Goal: Book appointment/travel/reservation

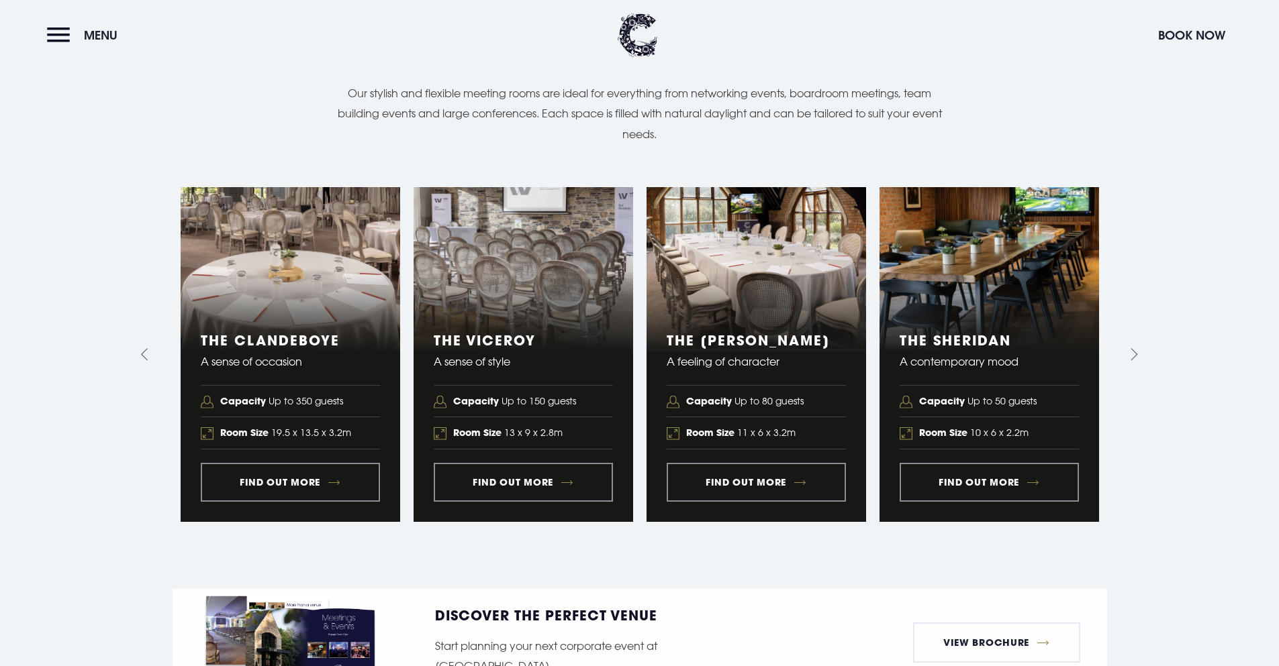
scroll to position [1477, 0]
click at [987, 461] on link "4 of 5" at bounding box center [988, 355] width 219 height 335
click at [1143, 327] on section "Business Suites Versatile function rooms Our stylish and flexible meeting rooms…" at bounding box center [639, 267] width 1279 height 646
click at [1137, 349] on icon "Next slide" at bounding box center [1131, 355] width 13 height 13
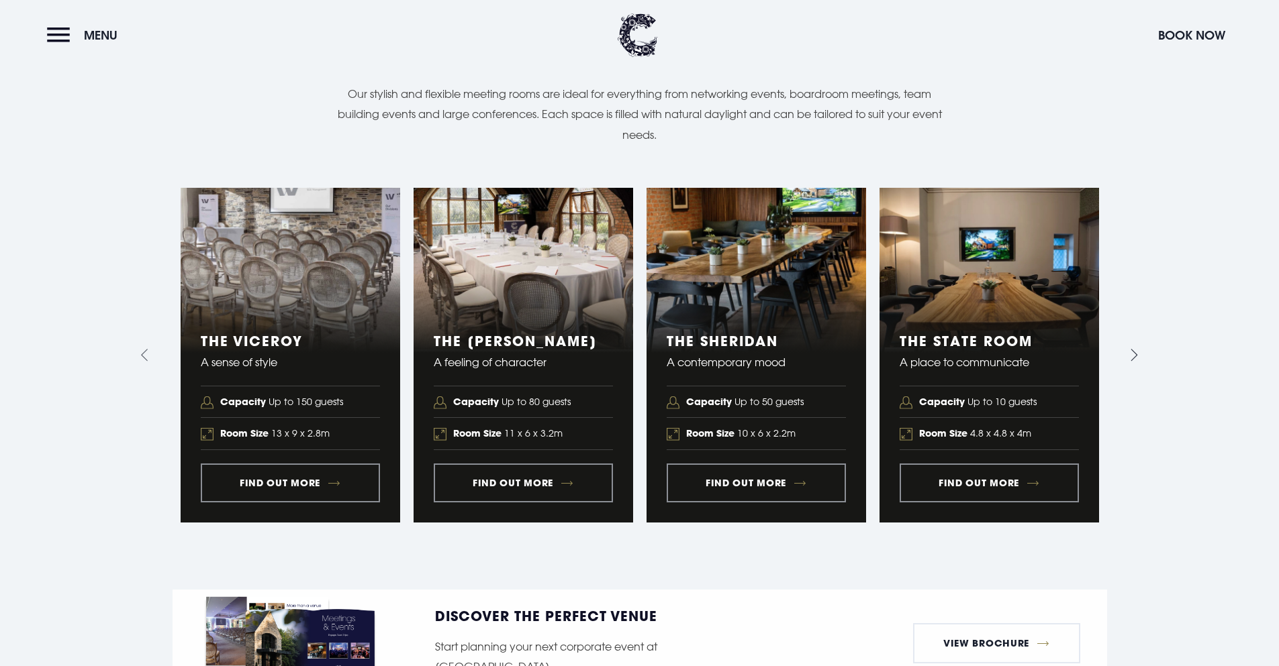
click at [1130, 349] on icon "Next slide" at bounding box center [1131, 355] width 13 height 13
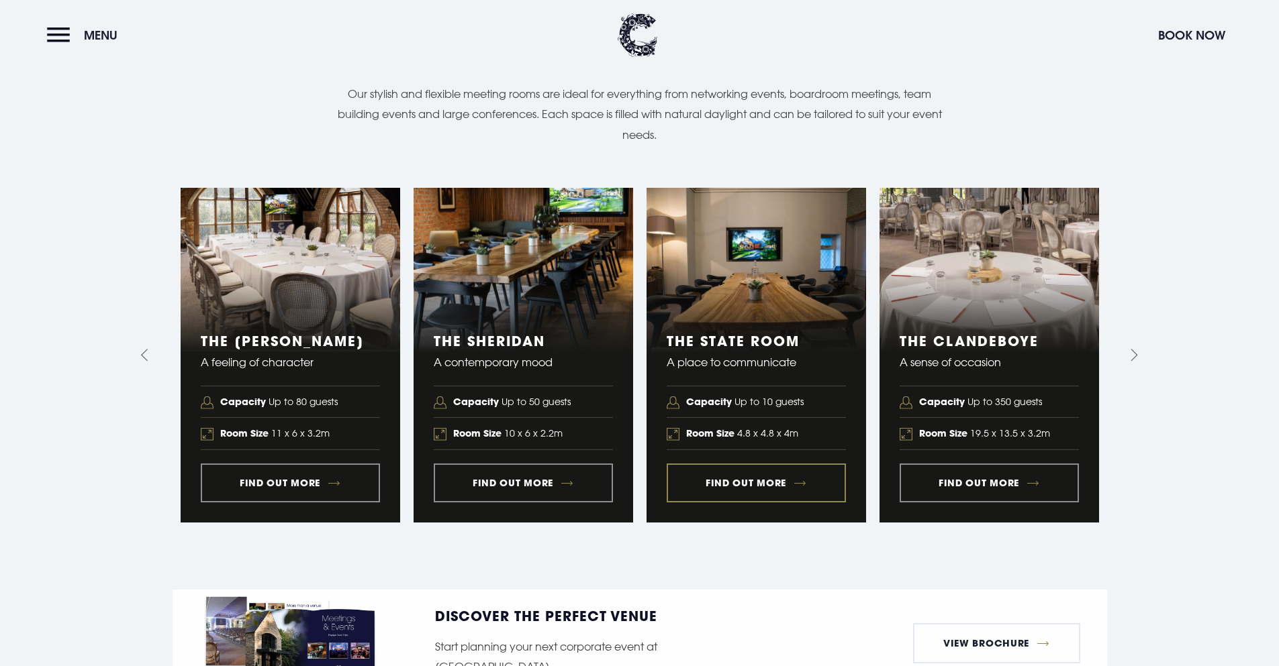
click at [763, 464] on link "5 of 5" at bounding box center [755, 355] width 219 height 335
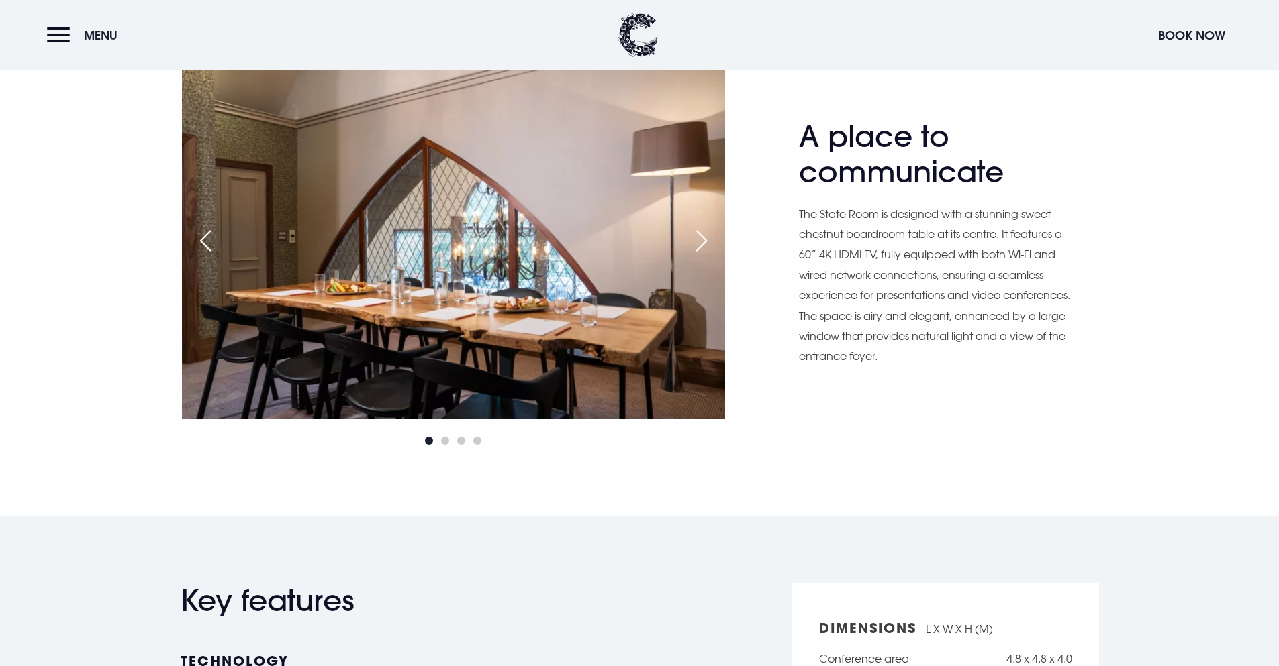
scroll to position [873, 0]
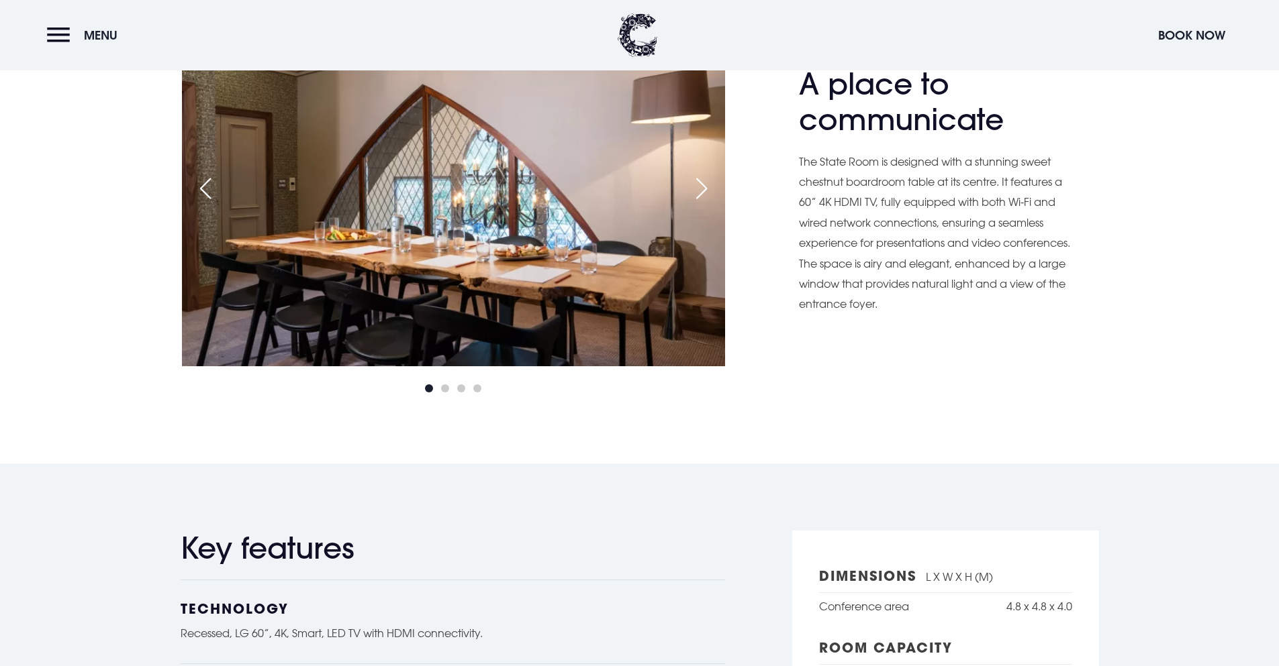
click at [704, 183] on div "Next slide" at bounding box center [702, 189] width 34 height 30
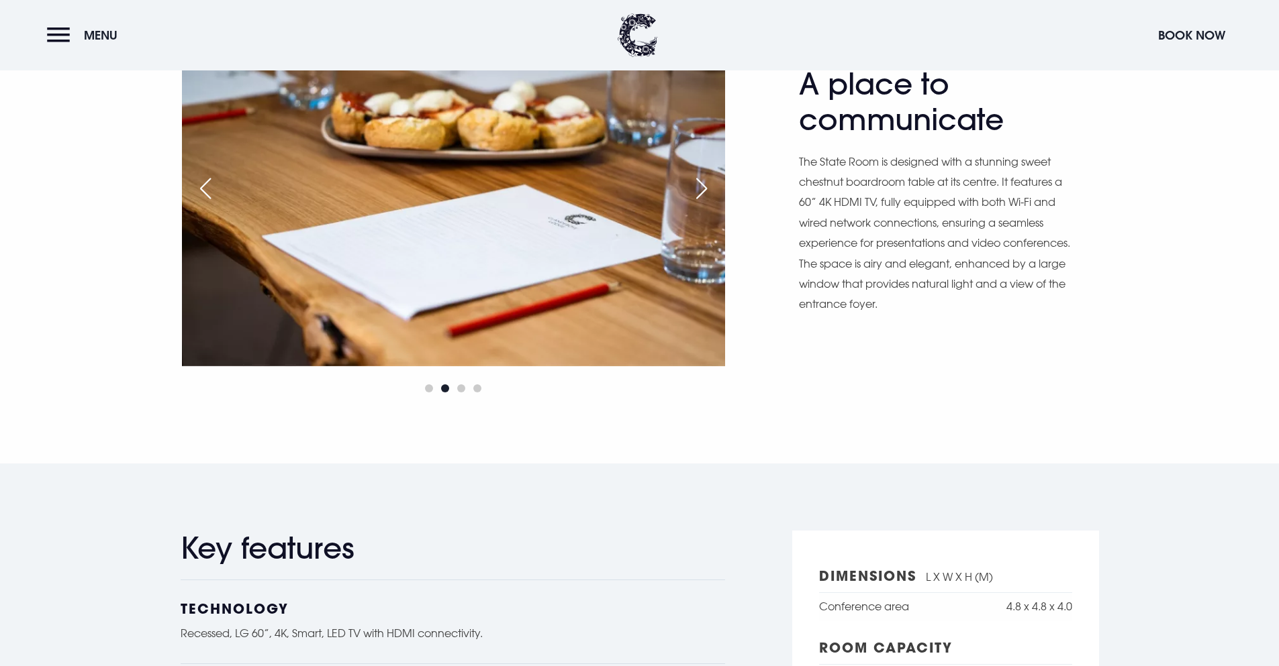
click at [705, 187] on div "Next slide" at bounding box center [702, 189] width 34 height 30
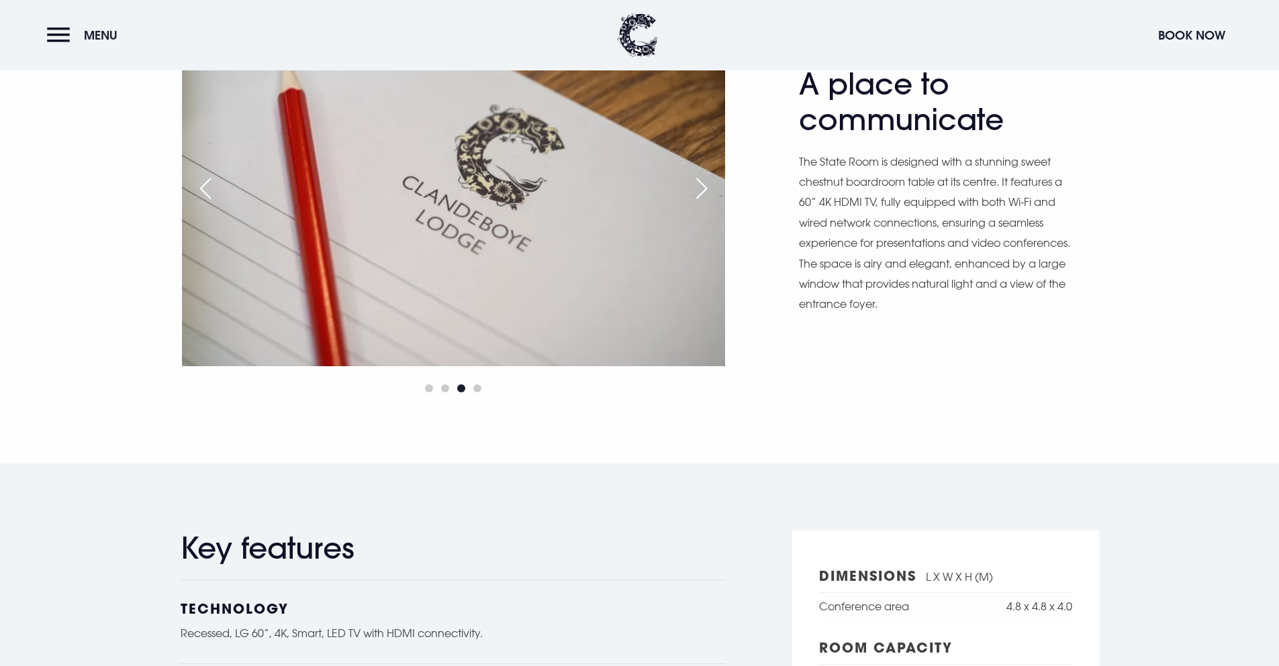
click at [705, 187] on div "Next slide" at bounding box center [702, 189] width 34 height 30
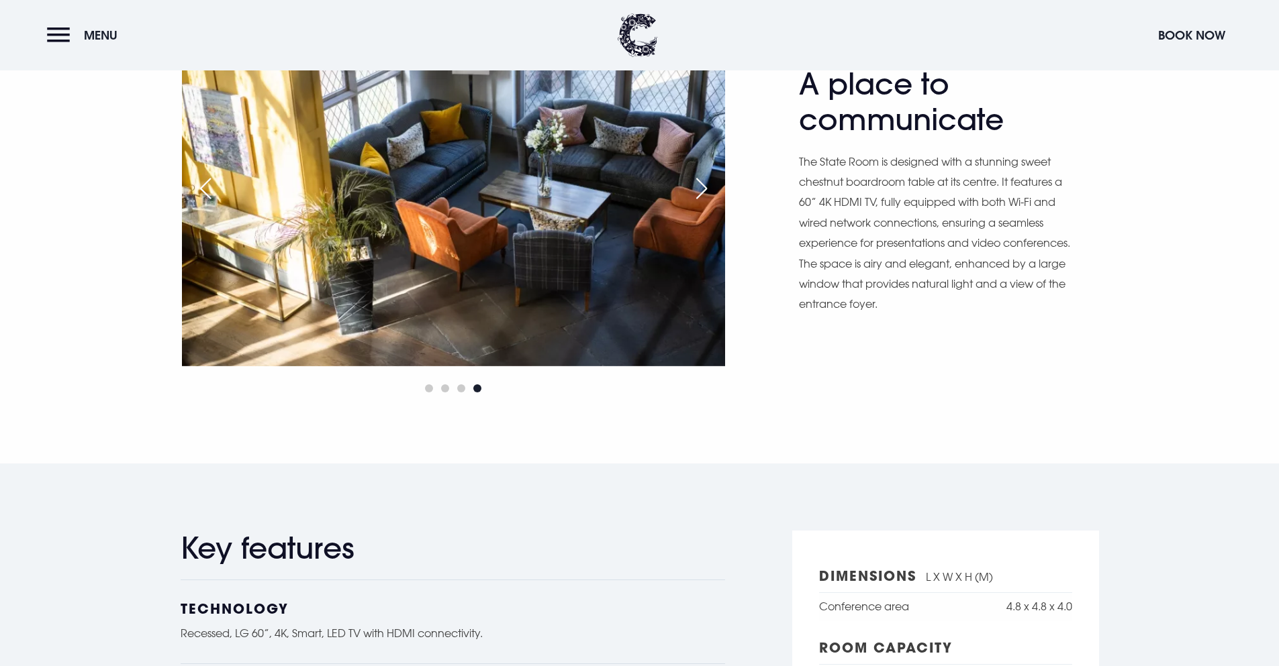
click at [705, 187] on div "Next slide" at bounding box center [702, 189] width 34 height 30
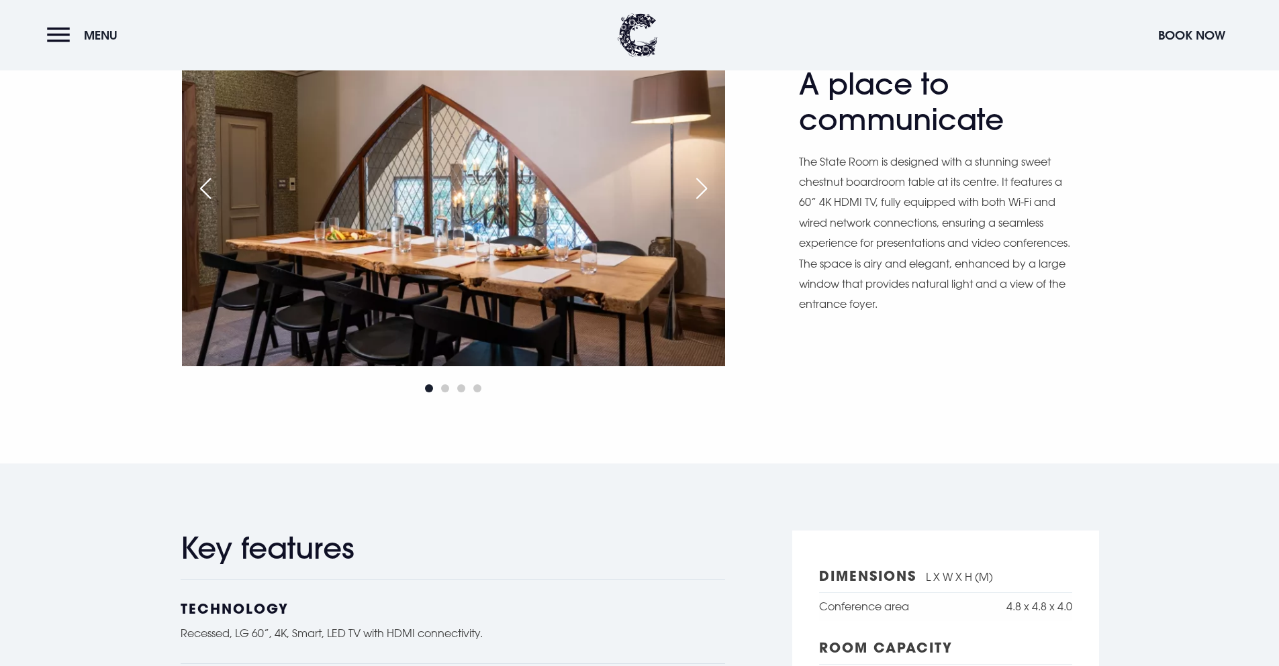
click at [705, 187] on div "Next slide" at bounding box center [702, 189] width 34 height 30
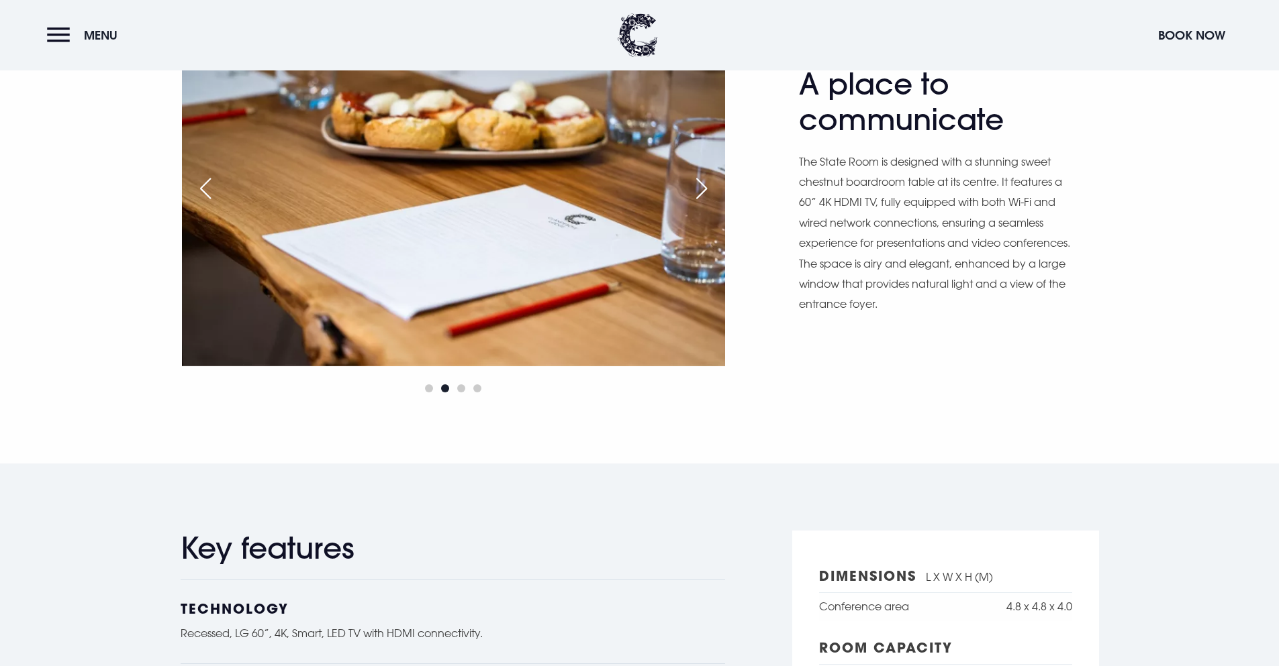
click at [705, 187] on div "Next slide" at bounding box center [702, 189] width 34 height 30
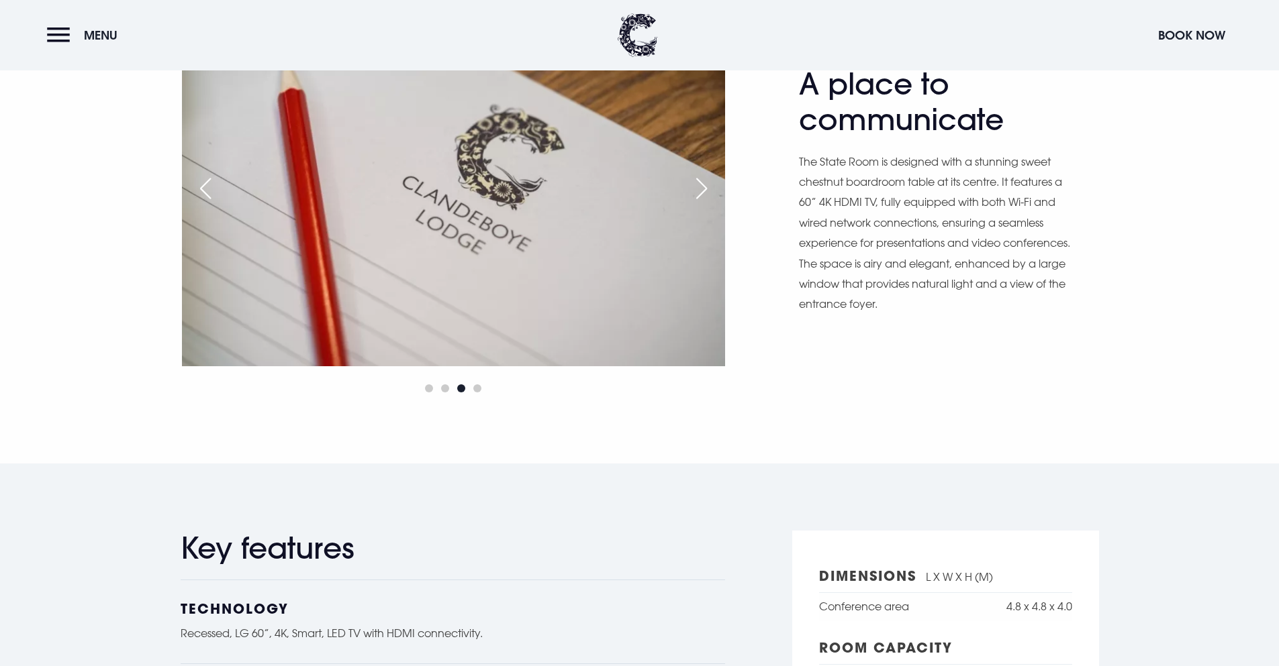
click at [700, 189] on div "Next slide" at bounding box center [702, 189] width 34 height 30
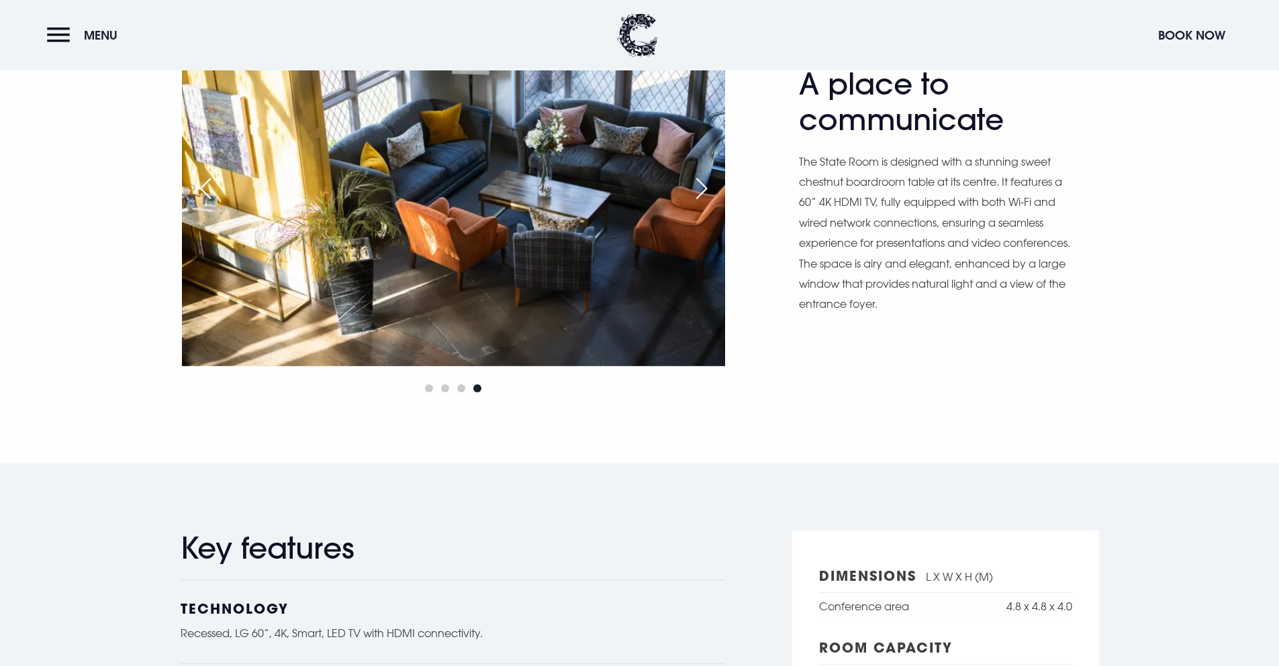
click at [700, 189] on div "Next slide" at bounding box center [702, 189] width 34 height 30
